Goal: Navigation & Orientation: Find specific page/section

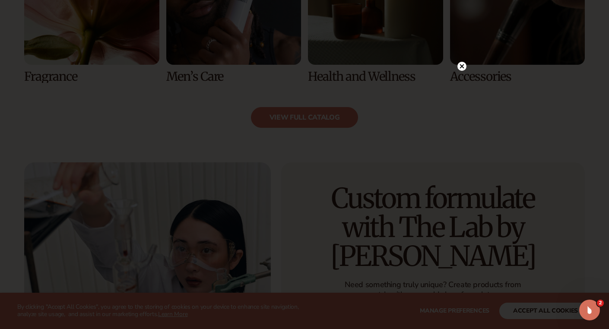
click at [462, 67] on circle at bounding box center [462, 66] width 9 height 9
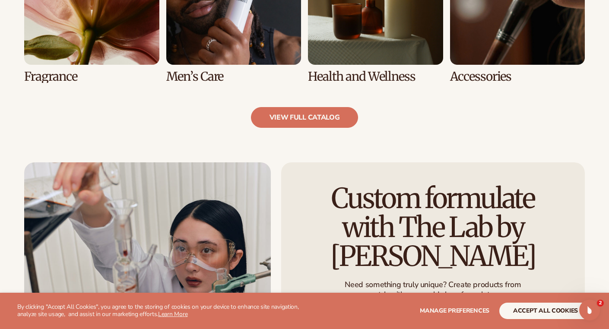
click at [65, 25] on link "5 / 8" at bounding box center [91, 6] width 135 height 153
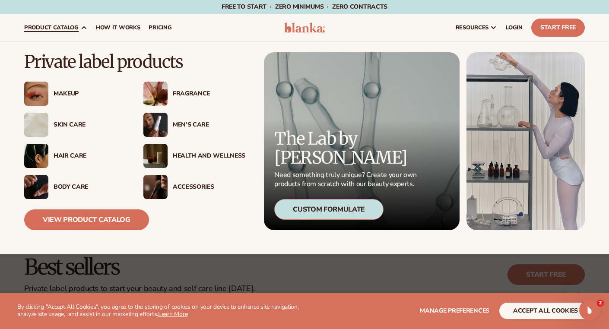
click at [159, 90] on img at bounding box center [155, 94] width 24 height 24
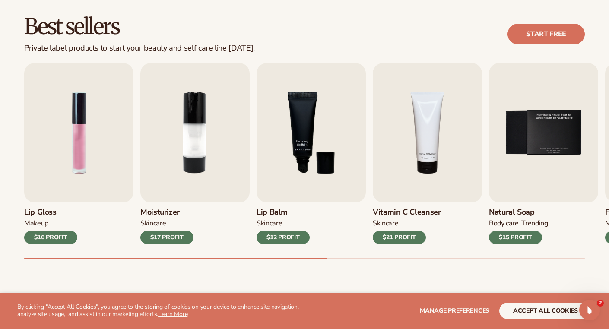
scroll to position [242, 0]
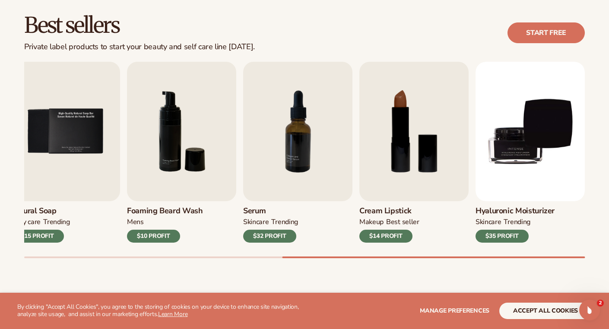
click at [577, 237] on div "Lip Gloss MAKEUP $16 PROFIT Moisturizer SKINCARE $17 PROFIT SKINCARE mens" at bounding box center [316, 160] width 585 height 197
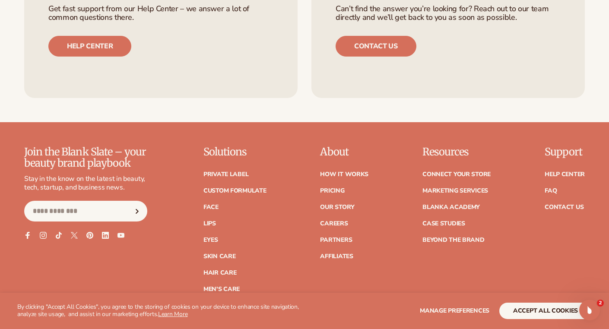
scroll to position [1435, 0]
